Goal: Check status: Check status

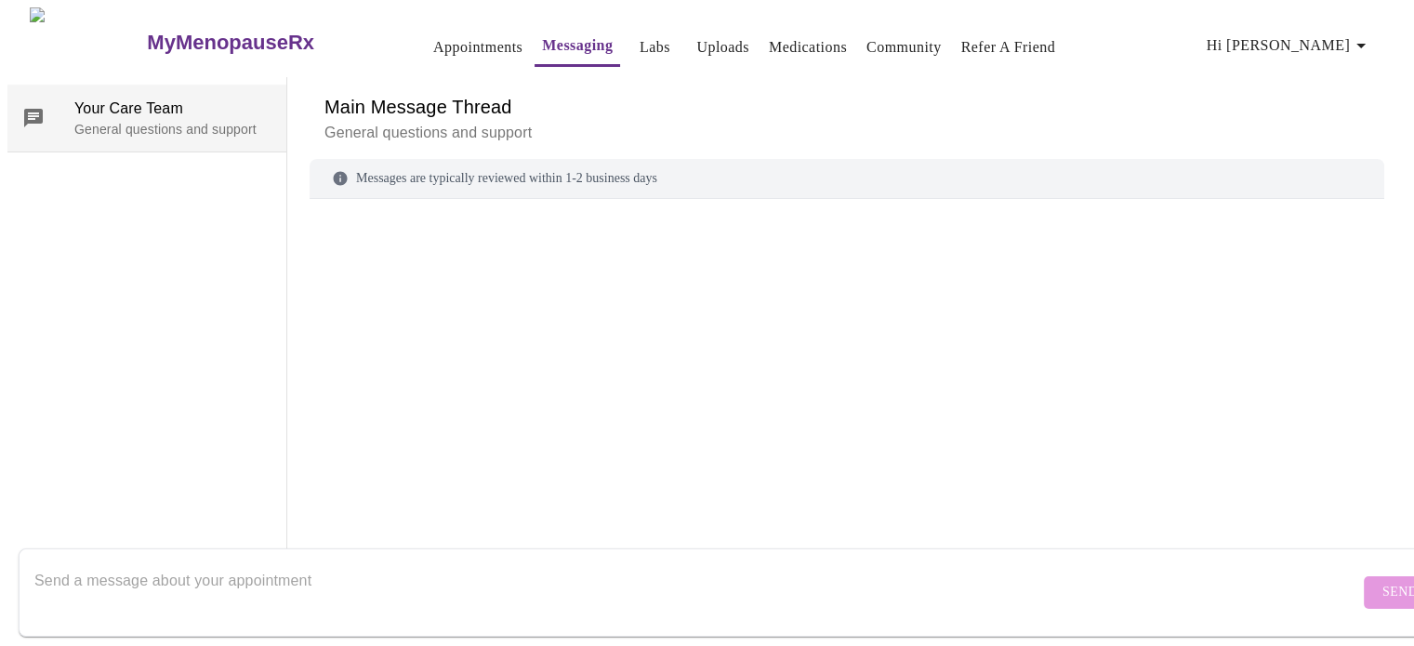
scroll to position [70, 0]
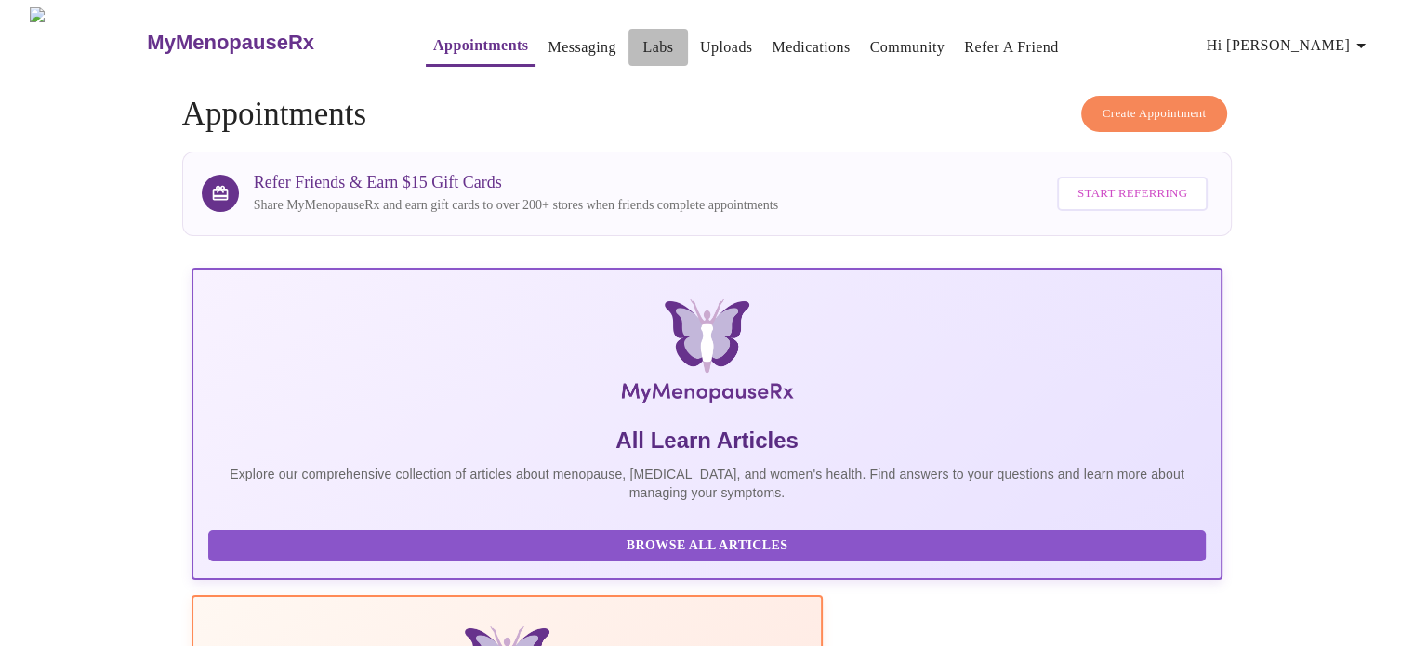
click at [642, 40] on link "Labs" at bounding box center [657, 47] width 31 height 26
